Goal: Information Seeking & Learning: Learn about a topic

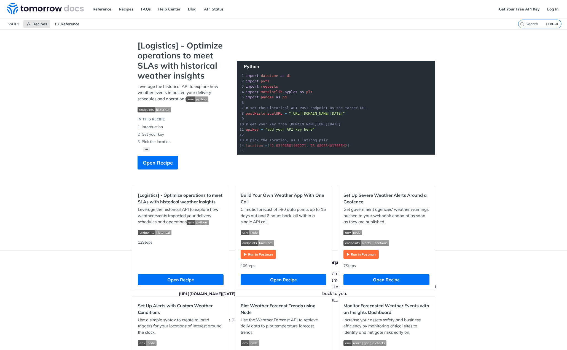
drag, startPoint x: 286, startPoint y: 138, endPoint x: 250, endPoint y: -17, distance: 158.9
click at [64, 14] on link at bounding box center [46, 8] width 80 height 15
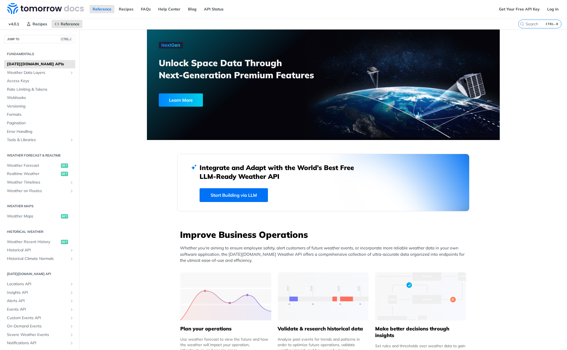
click at [50, 167] on span "Weather Forecast" at bounding box center [33, 166] width 53 height 6
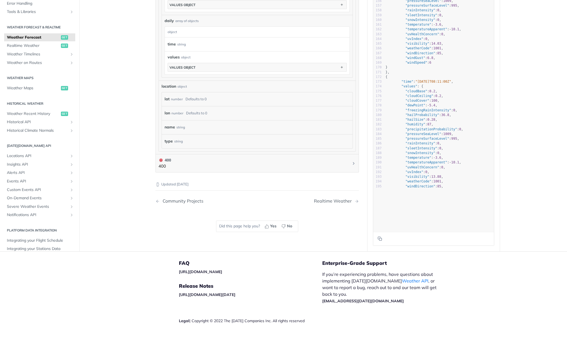
scroll to position [772, 0]
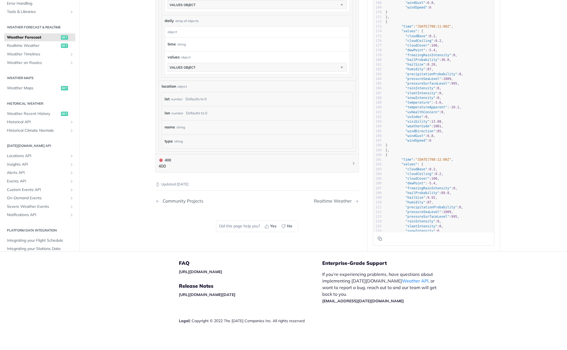
drag, startPoint x: 521, startPoint y: 204, endPoint x: 512, endPoint y: 242, distance: 39.5
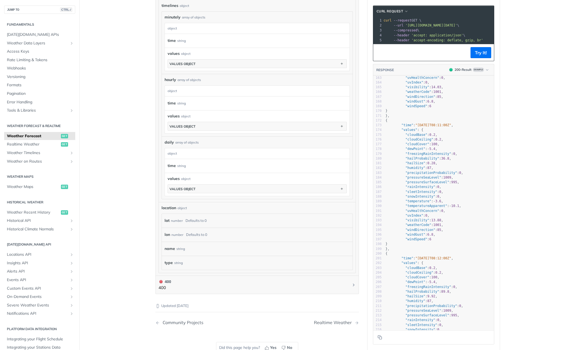
scroll to position [0, 0]
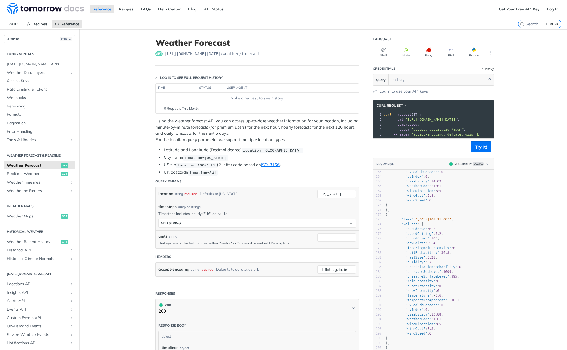
drag, startPoint x: 457, startPoint y: 119, endPoint x: 324, endPoint y: 50, distance: 150.5
click at [26, 14] on link at bounding box center [46, 8] width 80 height 15
